Goal: Information Seeking & Learning: Learn about a topic

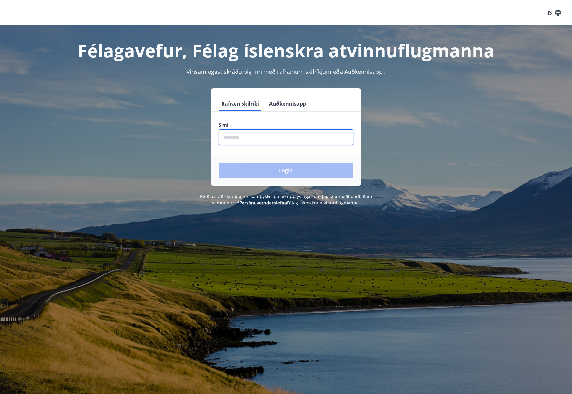
click at [232, 137] on input "phone" at bounding box center [286, 137] width 135 height 16
type input "********"
click at [283, 172] on button "Login" at bounding box center [286, 170] width 135 height 15
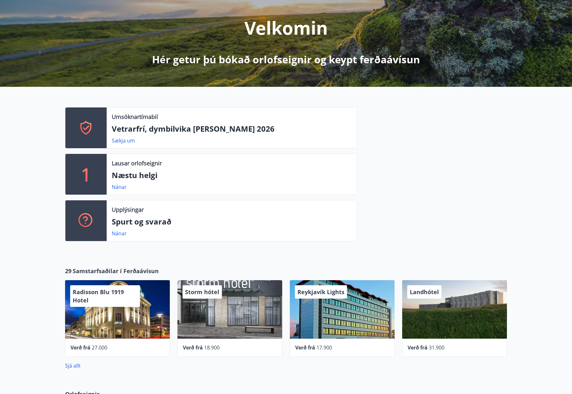
scroll to position [72, 0]
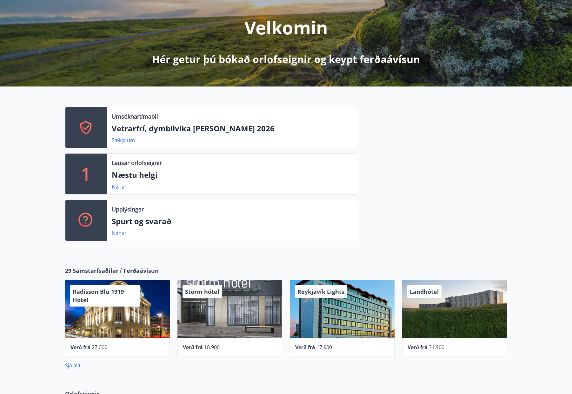
click at [119, 234] on link "Nánar" at bounding box center [119, 232] width 15 height 7
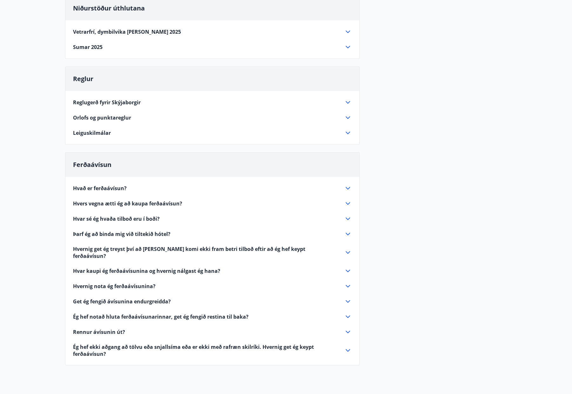
scroll to position [79, 0]
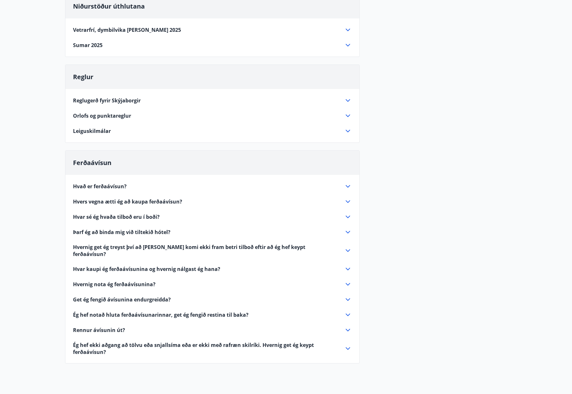
click at [348, 114] on icon at bounding box center [348, 116] width 8 height 8
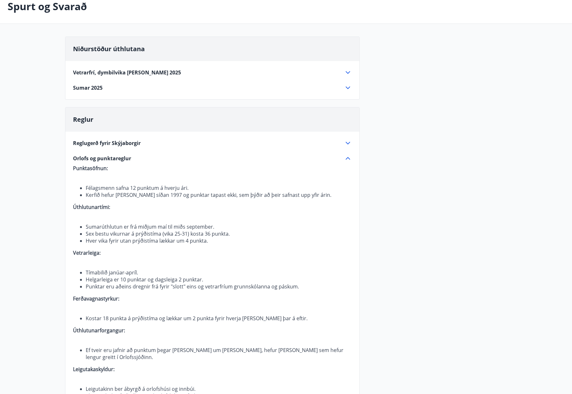
scroll to position [0, 0]
